Goal: Task Accomplishment & Management: Manage account settings

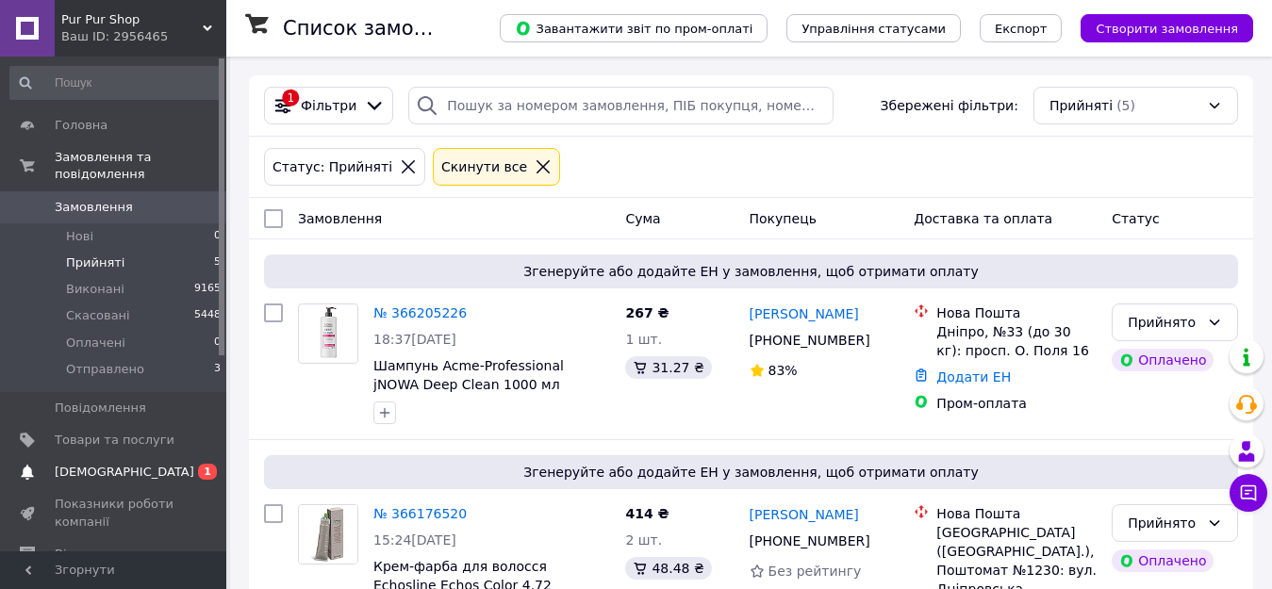
click at [84, 464] on span "[DEMOGRAPHIC_DATA]" at bounding box center [125, 472] width 140 height 17
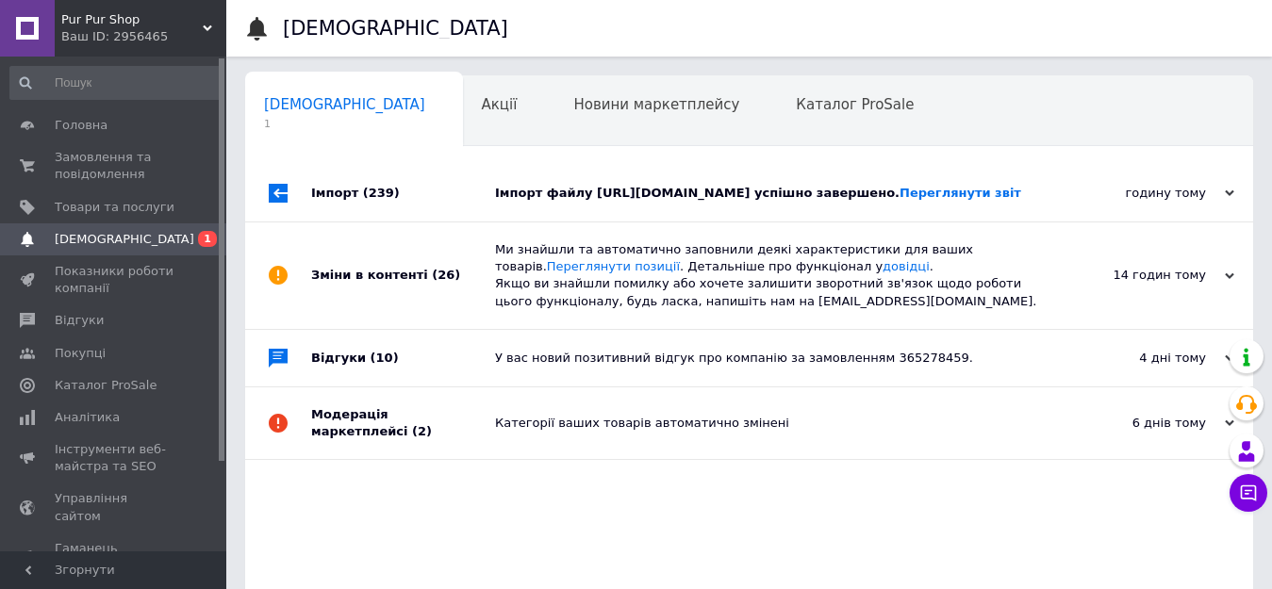
click at [350, 198] on div "Імпорт (239)" at bounding box center [403, 193] width 184 height 57
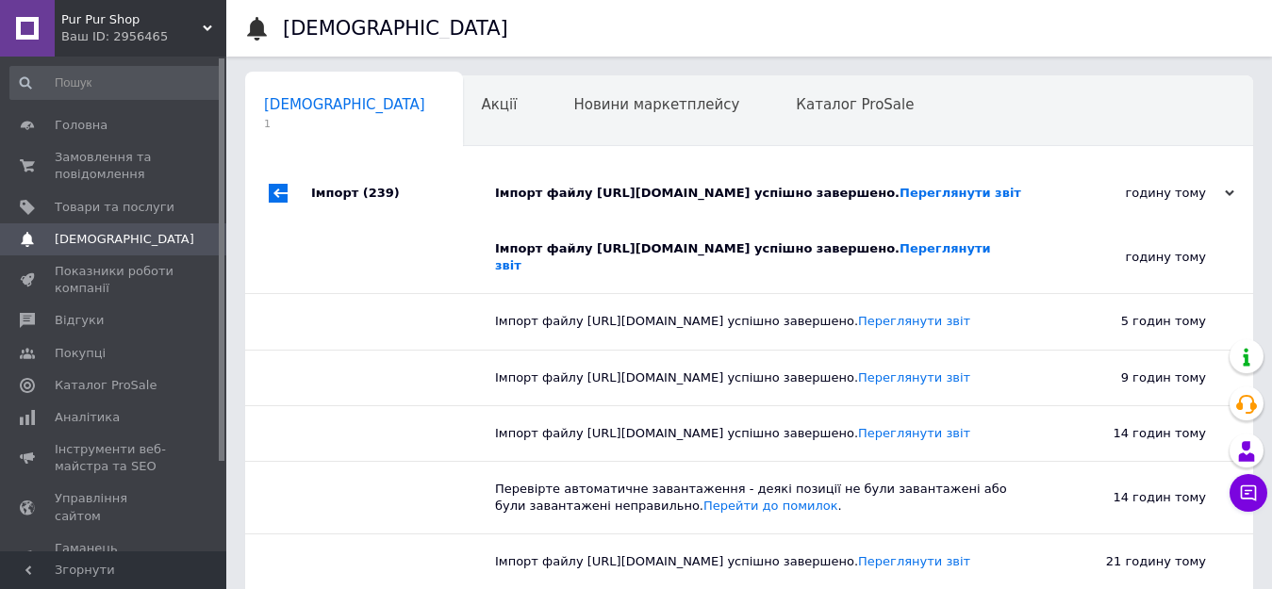
click at [348, 198] on div "Імпорт (239)" at bounding box center [403, 193] width 184 height 57
